Goal: Information Seeking & Learning: Check status

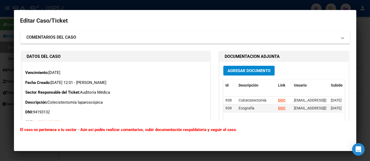
click at [143, 5] on div at bounding box center [185, 80] width 370 height 161
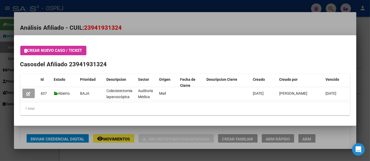
click at [122, 8] on div at bounding box center [185, 80] width 370 height 161
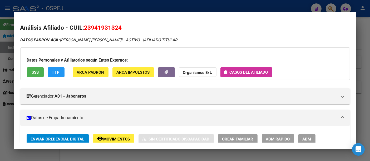
click at [129, 7] on div at bounding box center [185, 80] width 370 height 161
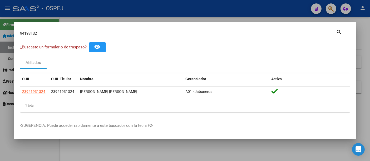
click at [99, 31] on input "94193132" at bounding box center [178, 33] width 316 height 5
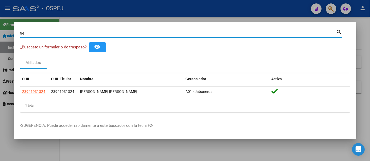
type input "9"
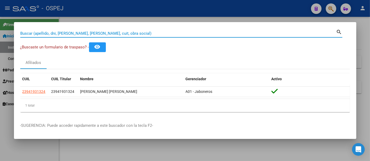
paste input "27_06057287_4"
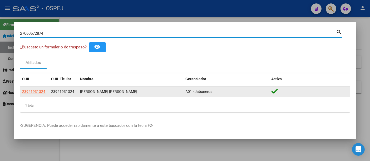
type input "27060572874"
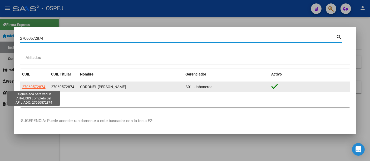
click at [37, 87] on span "27060572874" at bounding box center [33, 87] width 23 height 4
type textarea "27060572874"
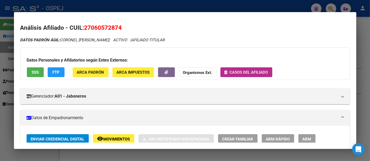
click at [232, 70] on span "Casos del afiliado" at bounding box center [249, 72] width 38 height 5
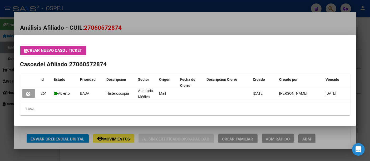
click at [150, 25] on div at bounding box center [185, 80] width 370 height 161
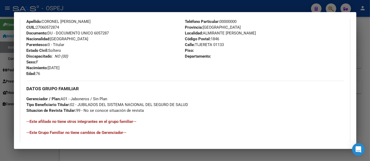
scroll to position [269, 0]
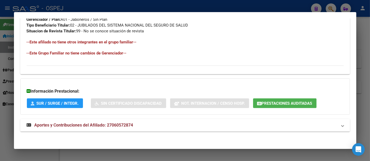
click at [162, 3] on div at bounding box center [185, 80] width 370 height 161
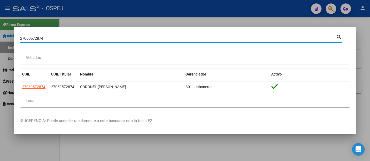
click at [109, 40] on input "27060572874" at bounding box center [178, 38] width 316 height 5
type input "2"
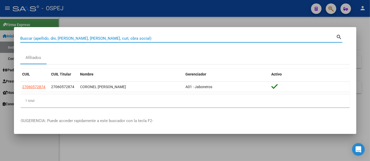
paste input "20362122415"
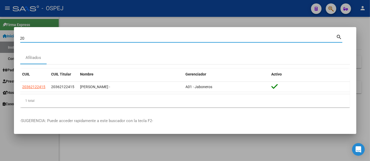
type input "2"
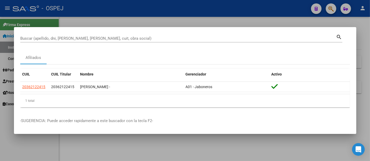
click at [161, 35] on div "Buscar (apellido, dni, [PERSON_NAME], [PERSON_NAME], cuit, obra social)" at bounding box center [178, 39] width 316 height 8
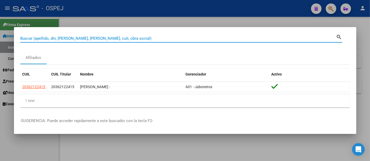
paste input "27962295482"
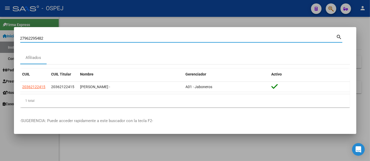
type input "27962295482"
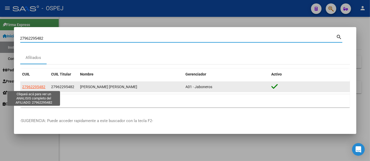
click at [31, 85] on span "27962295482" at bounding box center [33, 87] width 23 height 4
type textarea "27962295482"
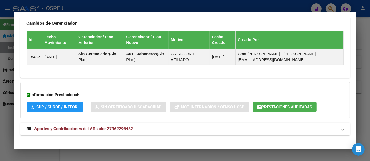
scroll to position [303, 0]
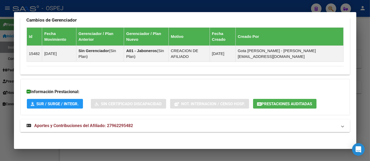
click at [288, 102] on span "Prestaciones Auditadas" at bounding box center [287, 104] width 51 height 5
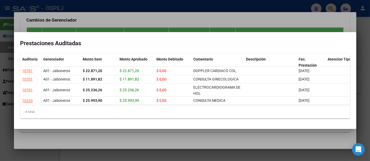
click at [142, 17] on div at bounding box center [185, 80] width 370 height 161
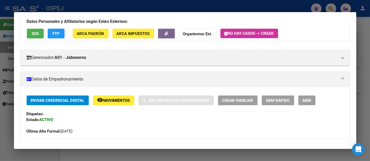
scroll to position [0, 0]
